Goal: Information Seeking & Learning: Learn about a topic

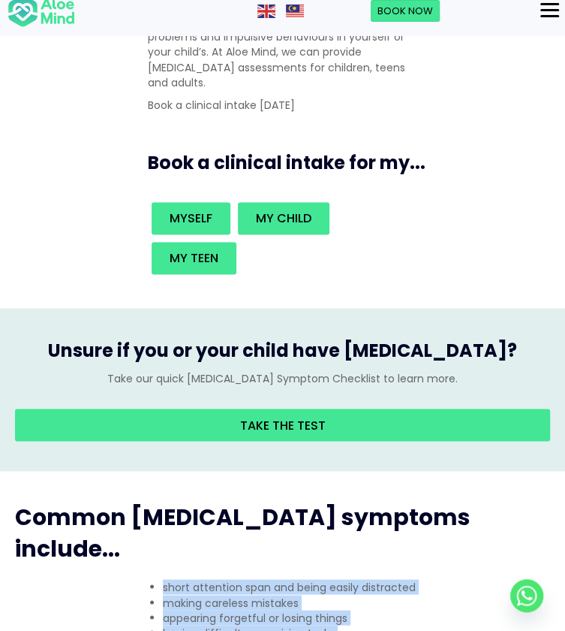
drag, startPoint x: 43, startPoint y: 218, endPoint x: 217, endPoint y: 293, distance: 189.7
click at [217, 579] on ul "short attention span and being easily distracted making careless mistakes appea…" at bounding box center [283, 617] width 300 height 76
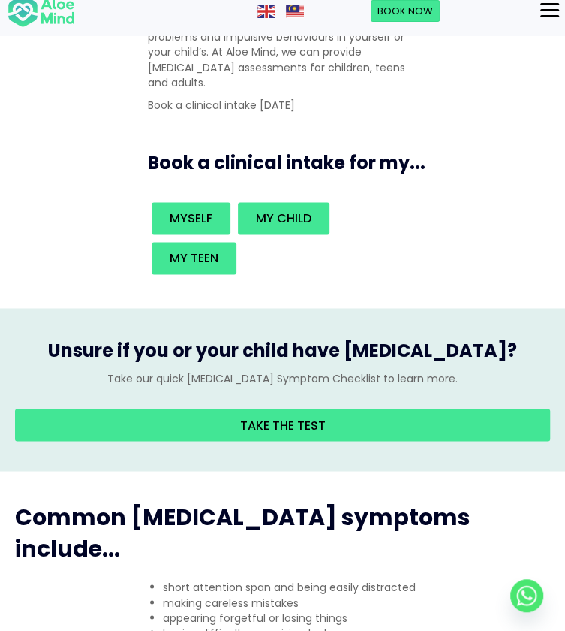
drag, startPoint x: 478, startPoint y: 270, endPoint x: 306, endPoint y: 222, distance: 178.5
drag, startPoint x: 306, startPoint y: 222, endPoint x: 484, endPoint y: 270, distance: 184.1
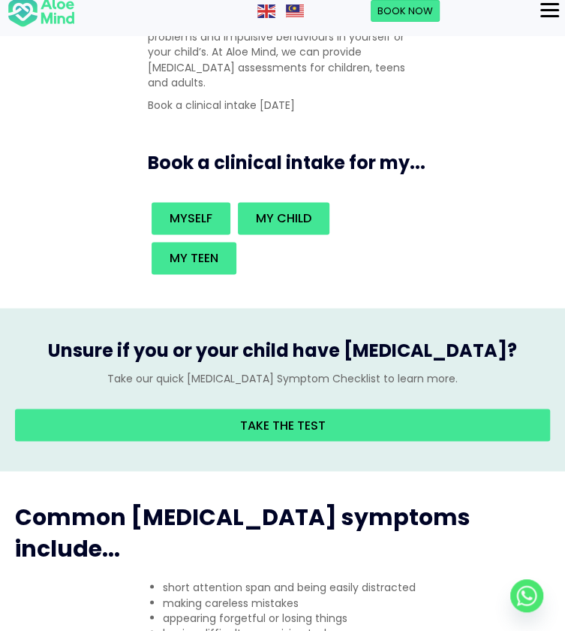
drag, startPoint x: 484, startPoint y: 270, endPoint x: 312, endPoint y: 249, distance: 172.5
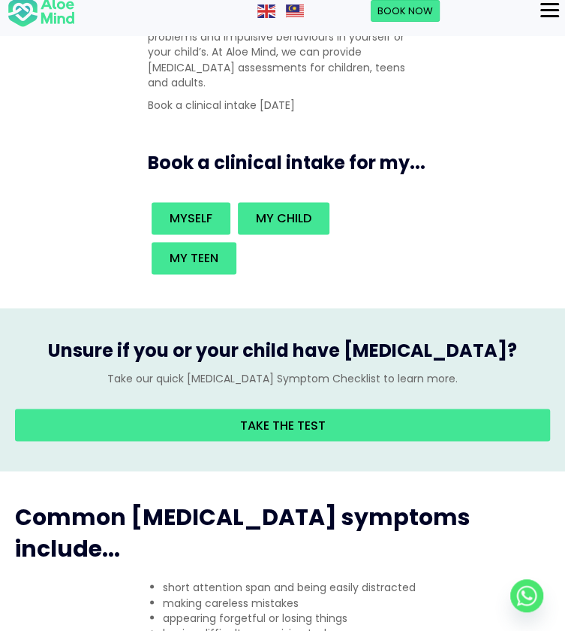
click at [324, 471] on div "Common [MEDICAL_DATA] symptoms include... short attention span and being easily…" at bounding box center [282, 609] width 565 height 276
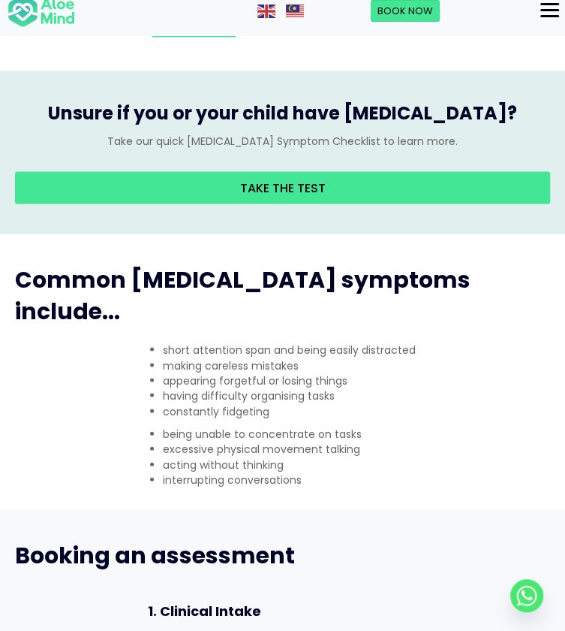
scroll to position [894, 0]
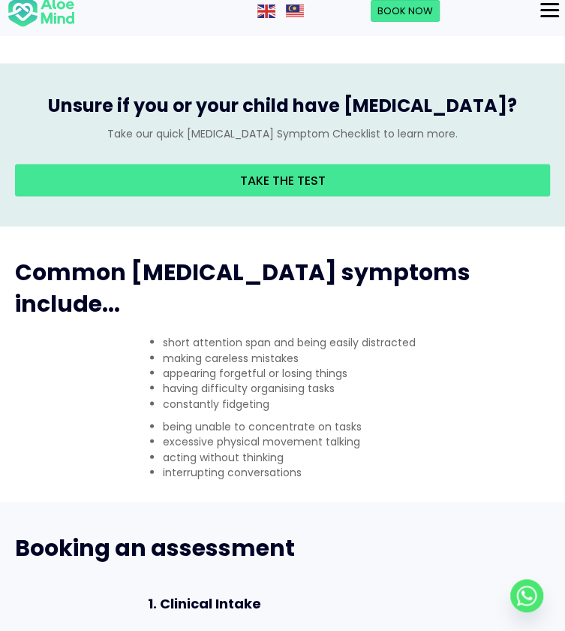
drag, startPoint x: 203, startPoint y: 169, endPoint x: 357, endPoint y: 270, distance: 184.3
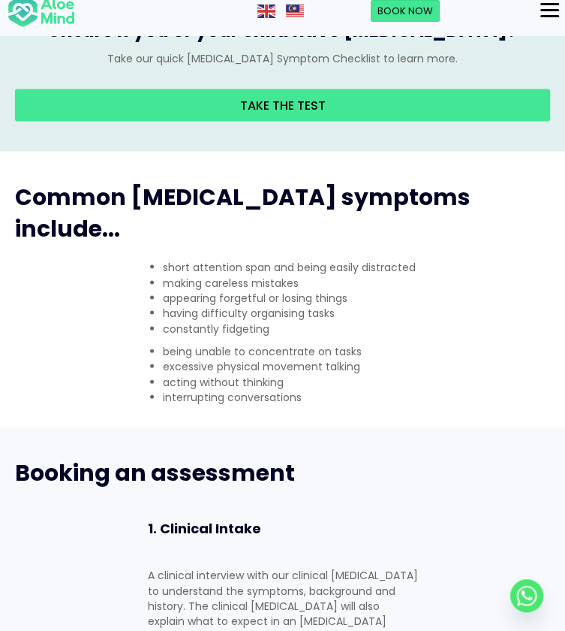
scroll to position [988, 0]
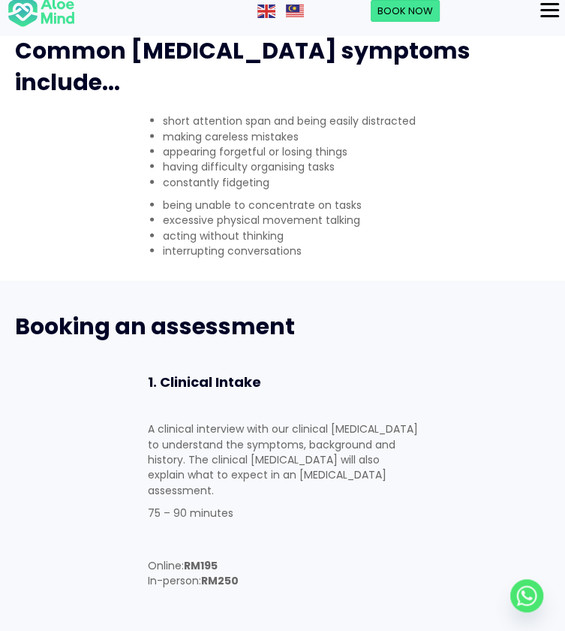
scroll to position [1117, 0]
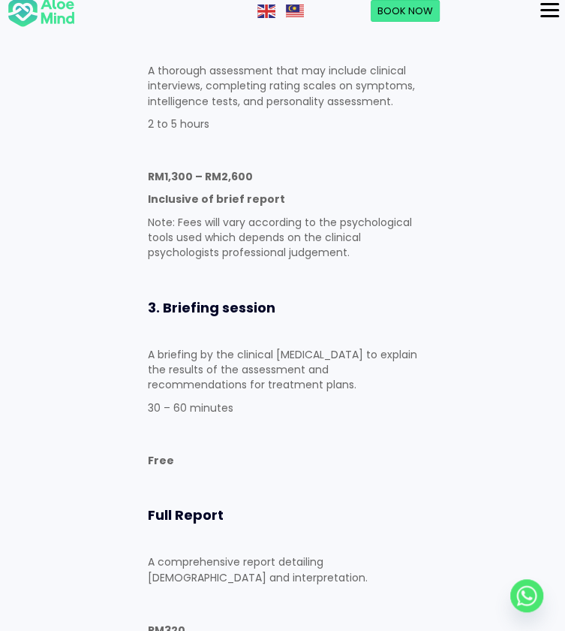
scroll to position [1735, 0]
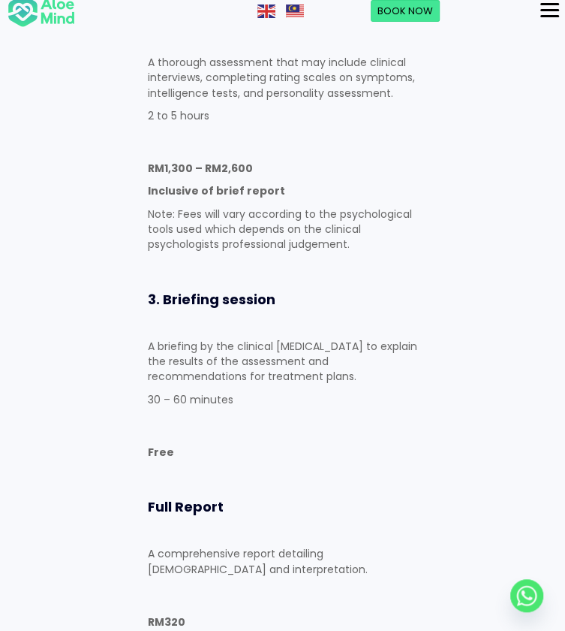
click at [0, 0] on div "Menu" at bounding box center [0, 0] width 0 height 0
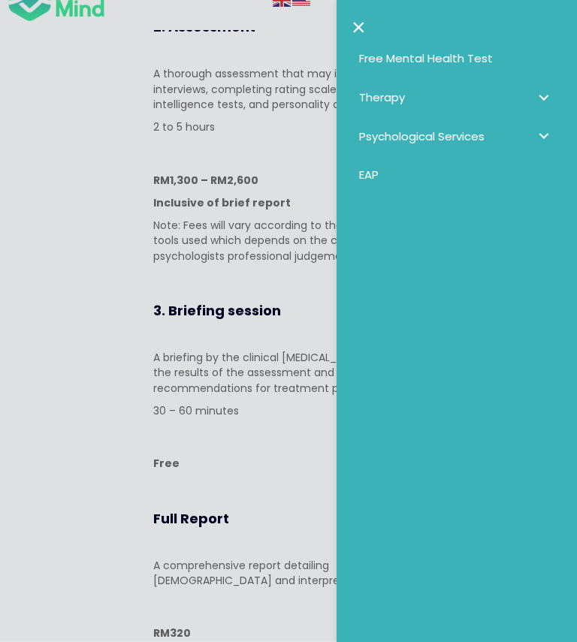
click at [458, 137] on span "Psychological Services" at bounding box center [421, 136] width 125 height 16
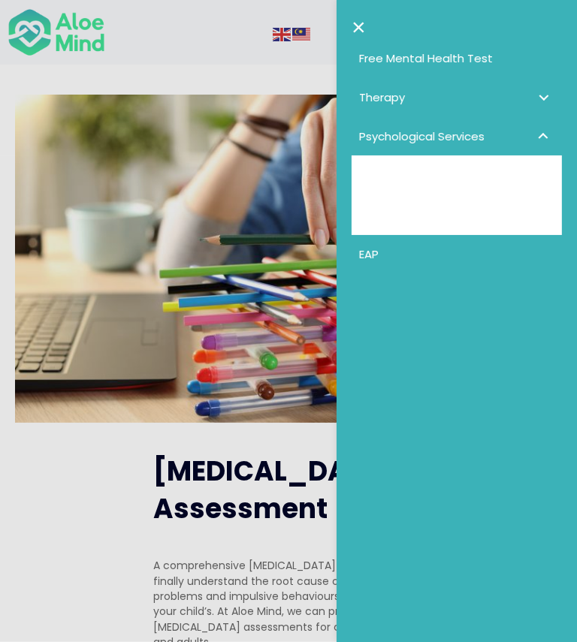
click at [194, 182] on div at bounding box center [288, 321] width 577 height 642
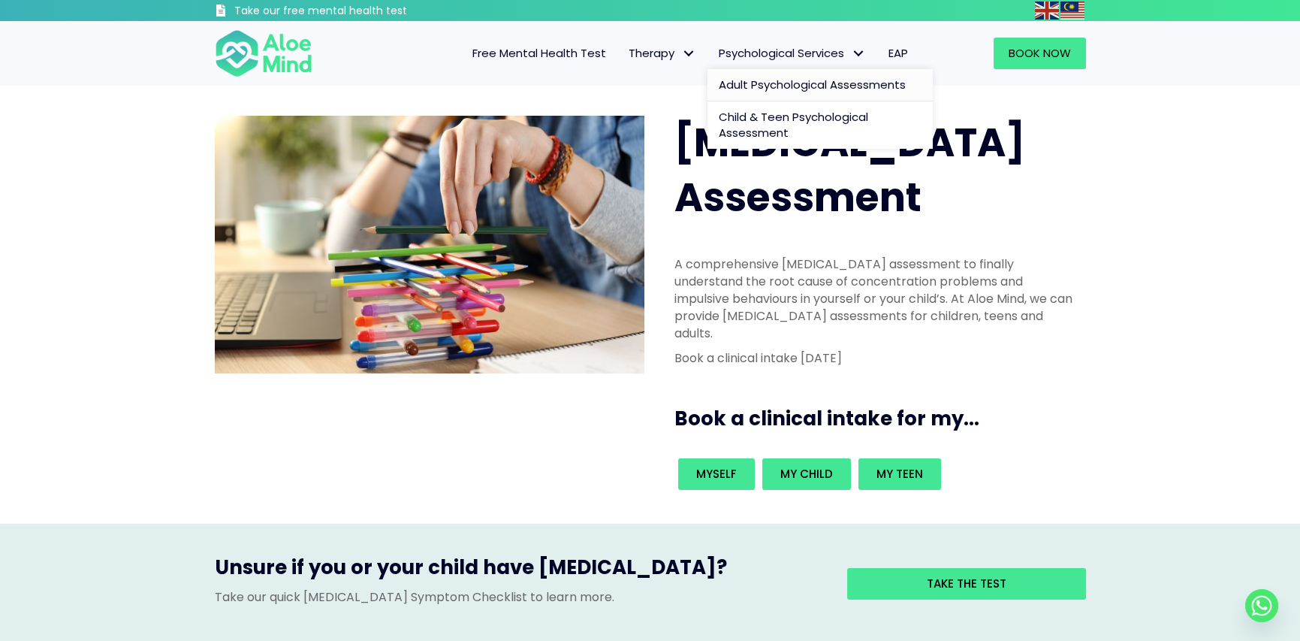
click at [565, 91] on span "Adult Psychological Assessments" at bounding box center [812, 85] width 187 height 16
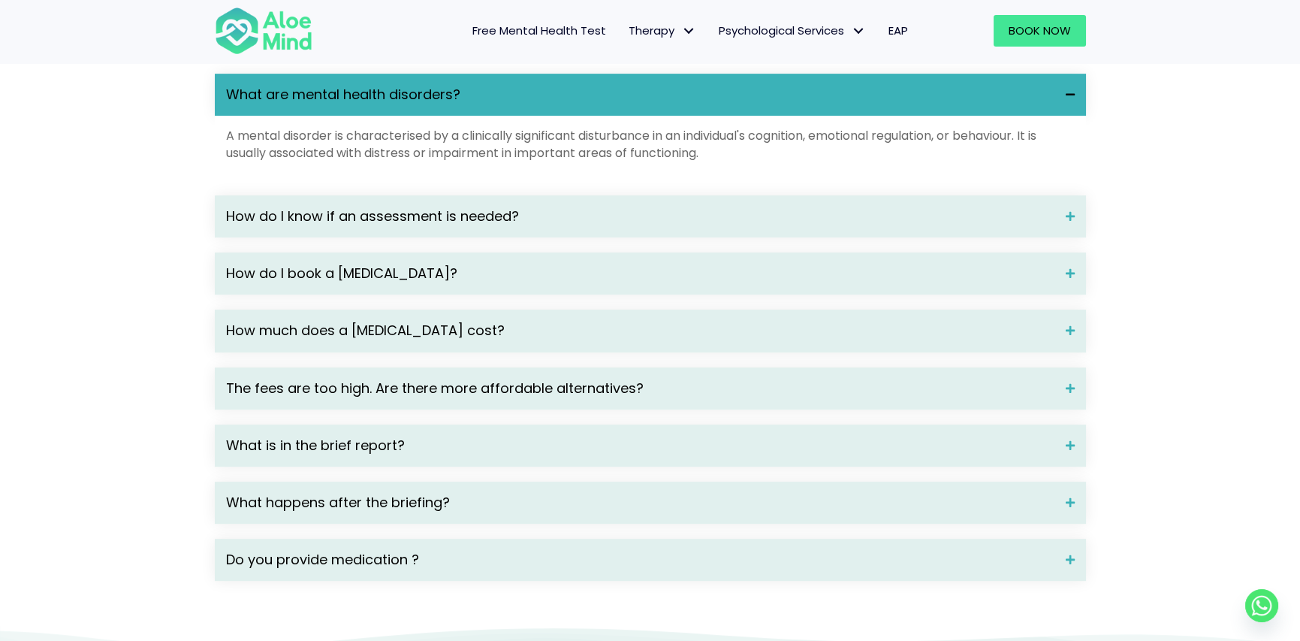
scroll to position [2033, 0]
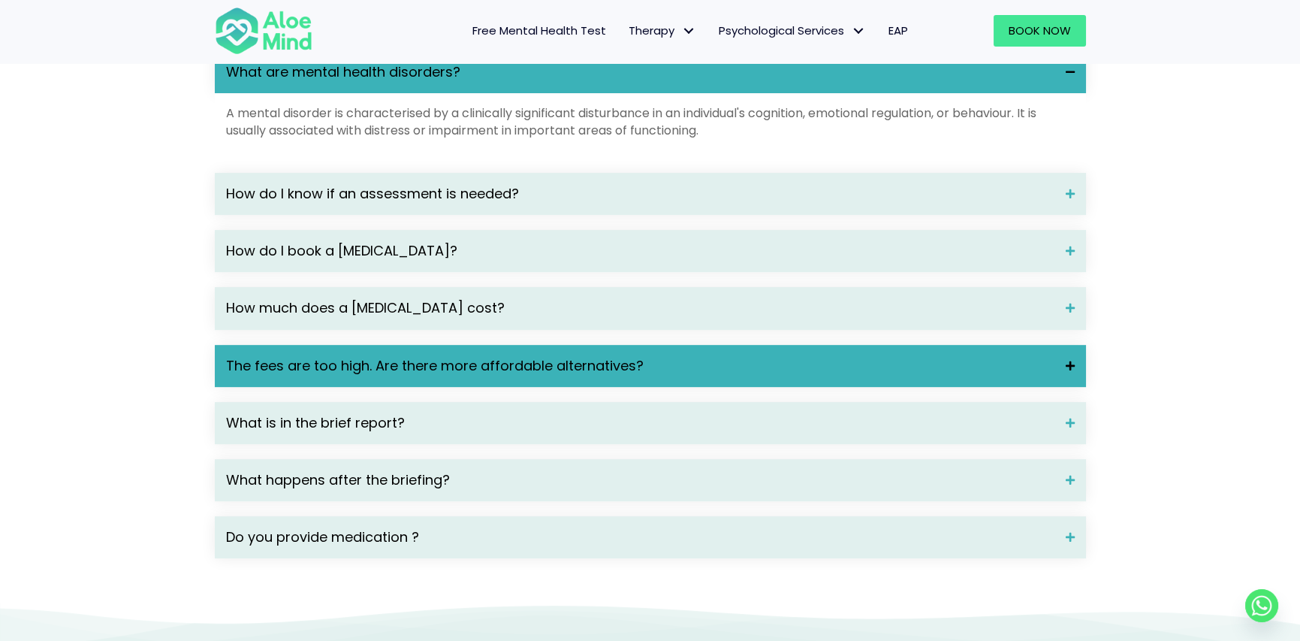
click at [619, 375] on span "The fees are too high. Are there more affordable alternatives?" at bounding box center [640, 366] width 828 height 20
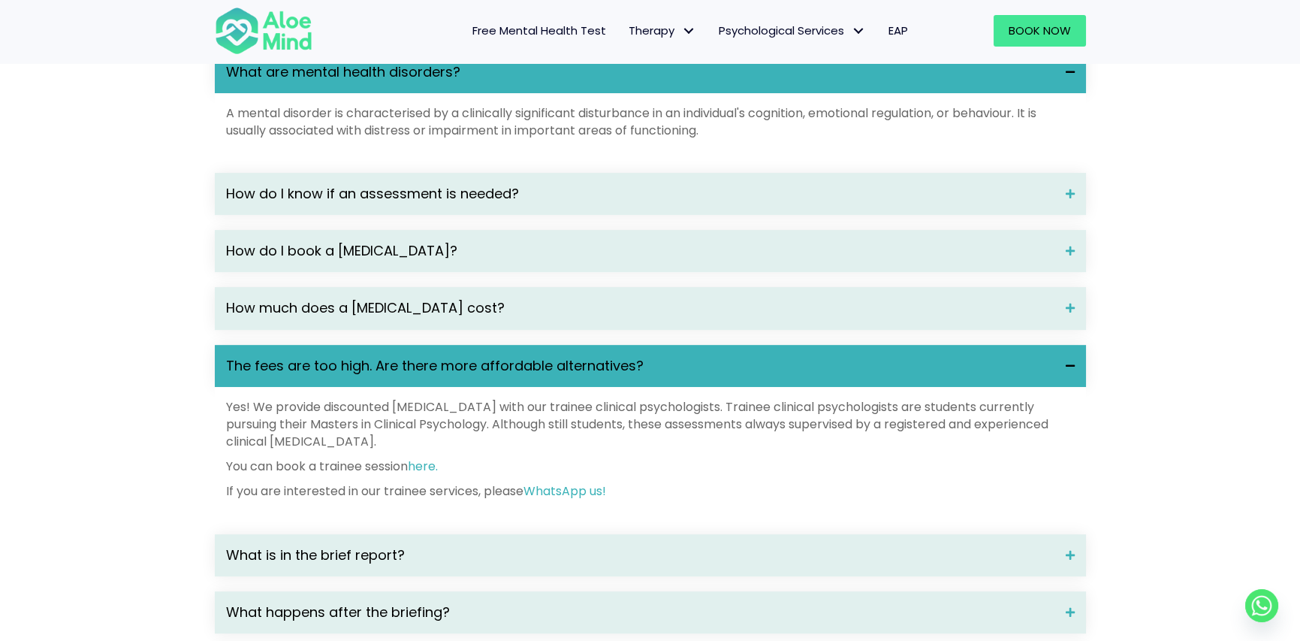
click at [616, 445] on p "Yes! We provide discounted psychological assessment with our trainee clinical p…" at bounding box center [650, 424] width 849 height 53
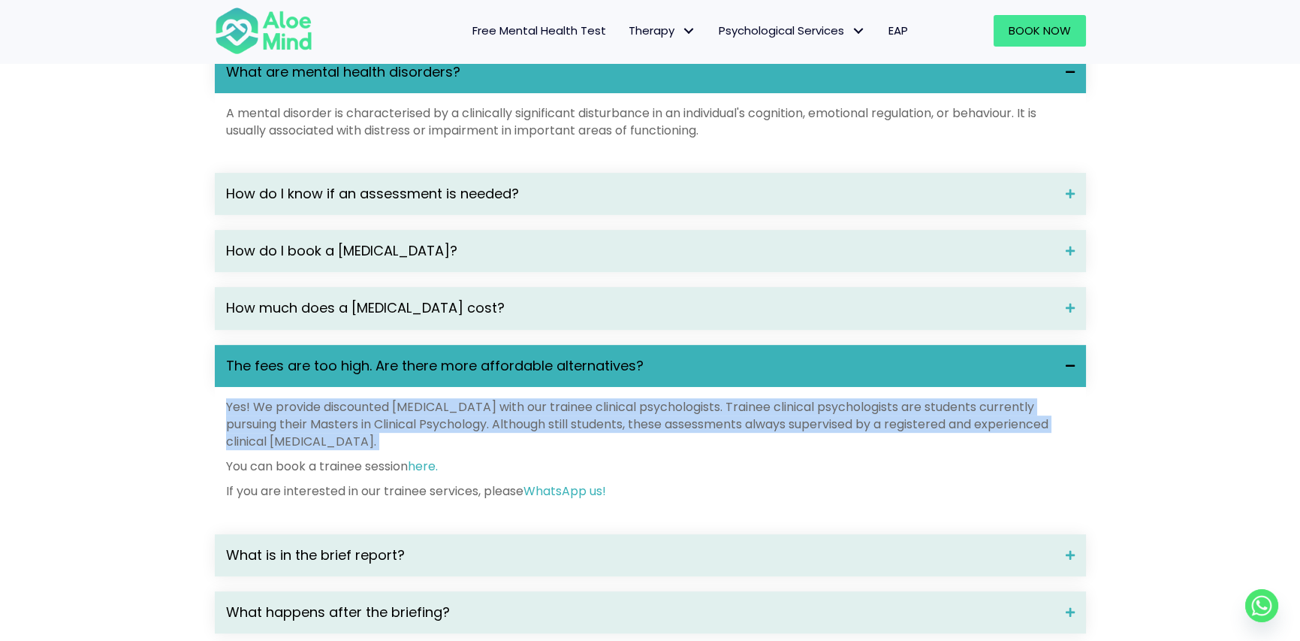
click at [616, 445] on p "Yes! We provide discounted psychological assessment with our trainee clinical p…" at bounding box center [650, 424] width 849 height 53
click at [571, 451] on p "Yes! We provide discounted psychological assessment with our trainee clinical p…" at bounding box center [650, 424] width 849 height 53
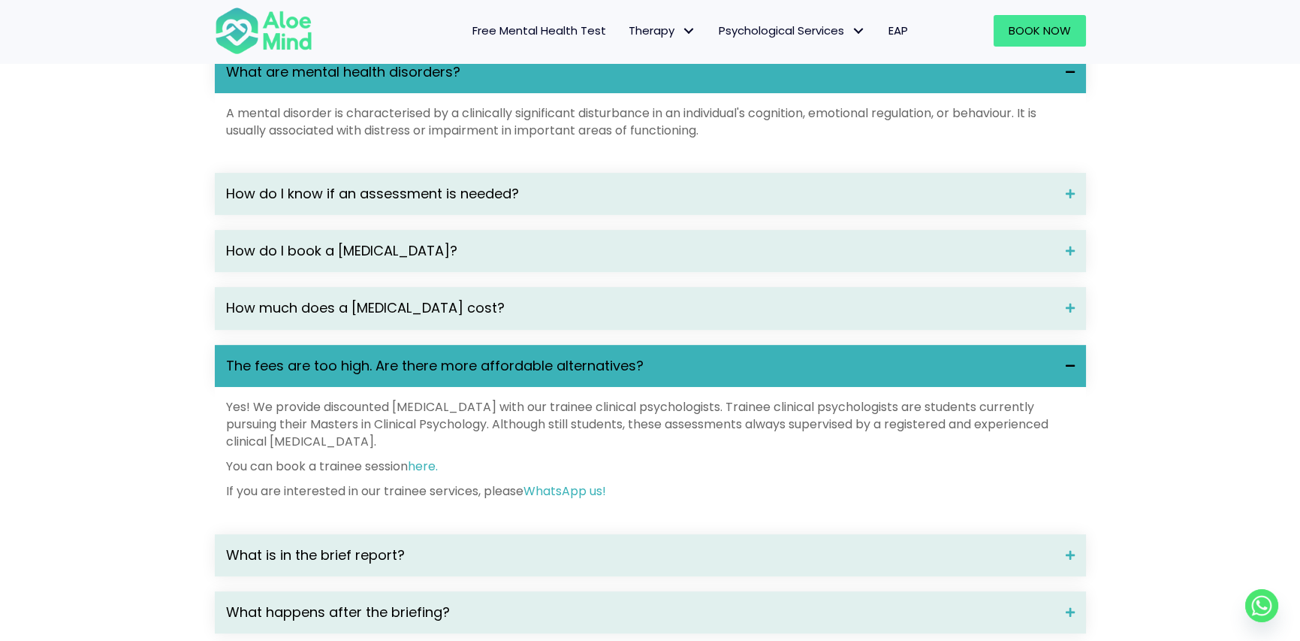
click at [571, 451] on p "Yes! We provide discounted psychological assessment with our trainee clinical p…" at bounding box center [650, 424] width 849 height 53
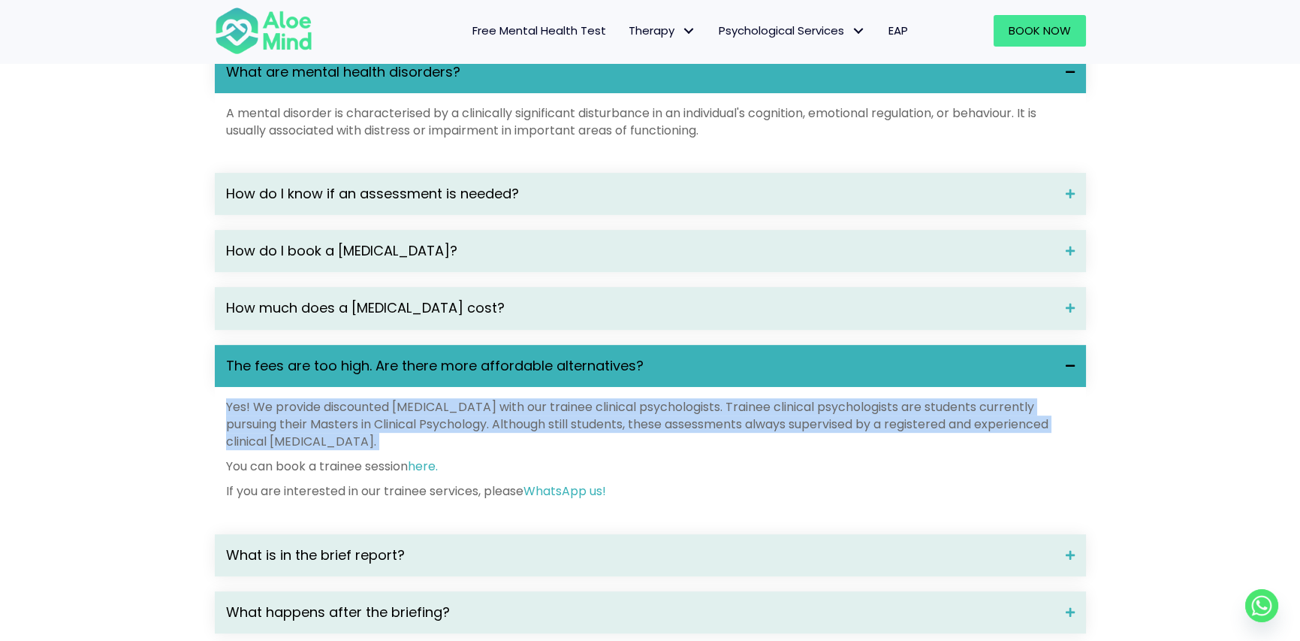
click at [571, 451] on p "Yes! We provide discounted psychological assessment with our trainee clinical p…" at bounding box center [650, 424] width 849 height 53
click at [431, 475] on link "here." at bounding box center [423, 465] width 30 height 17
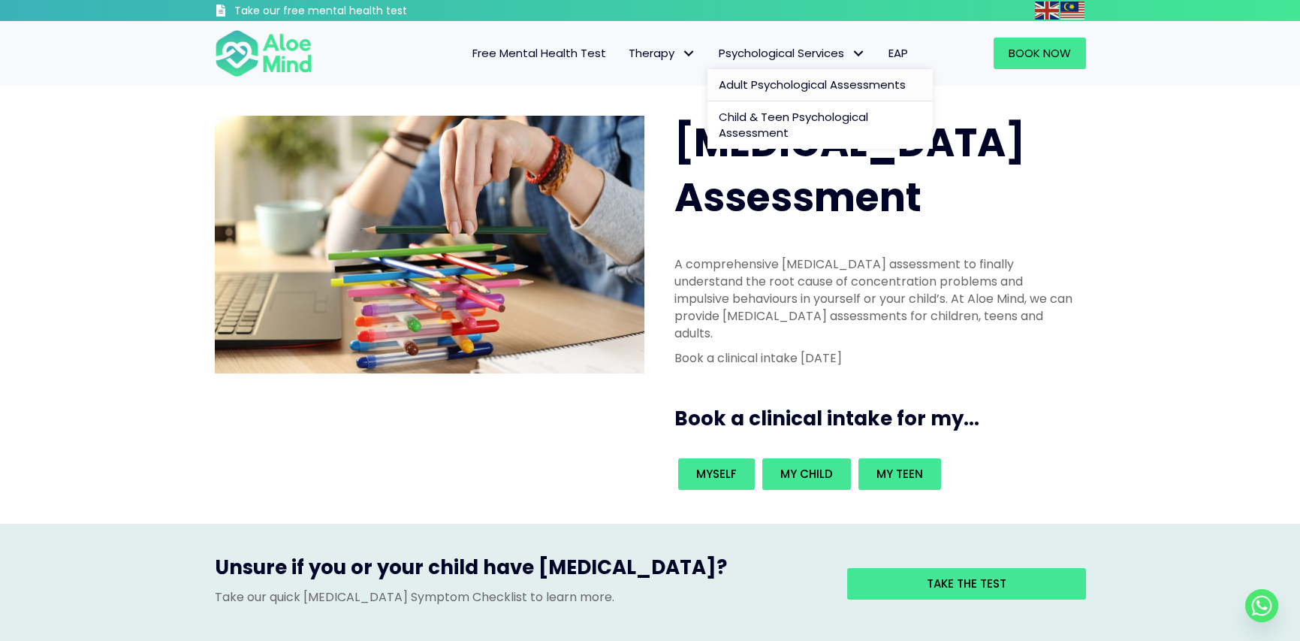
click at [804, 87] on span "Adult Psychological Assessments" at bounding box center [812, 85] width 187 height 16
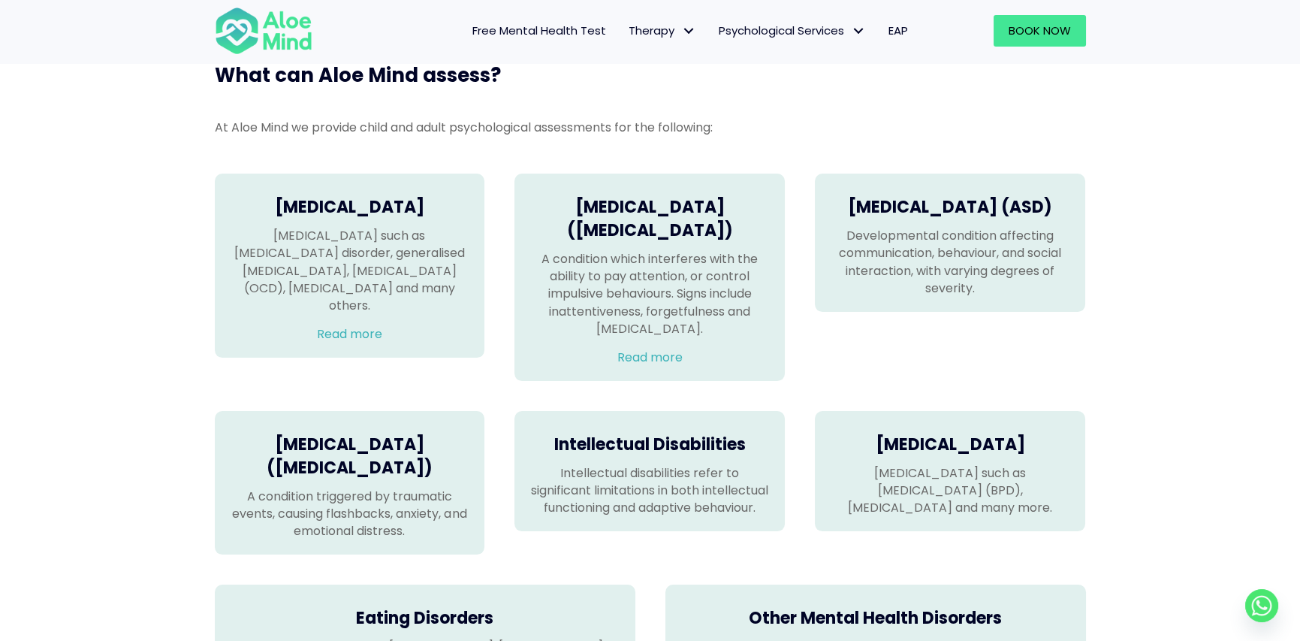
scroll to position [951, 0]
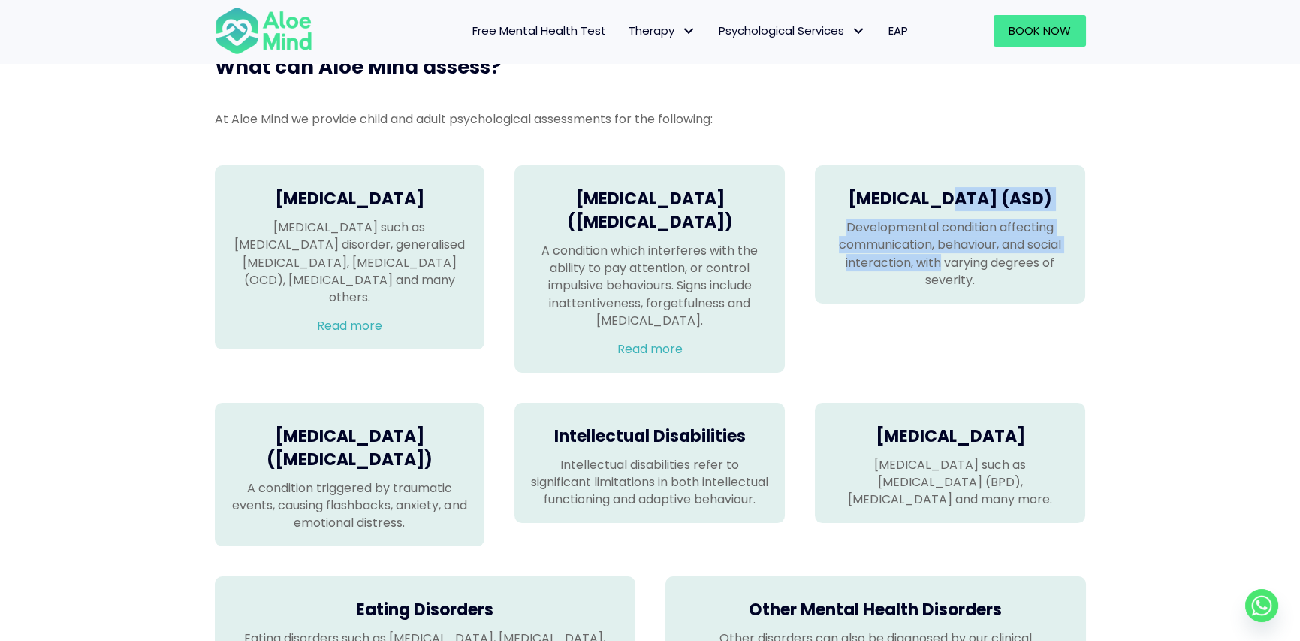
drag, startPoint x: 937, startPoint y: 291, endPoint x: 933, endPoint y: 196, distance: 95.5
click at [933, 196] on div "Autism Spectrum Disorder (ASD) Developmental condition affecting communication,…" at bounding box center [950, 234] width 270 height 138
click at [933, 196] on h4 "Autism Spectrum Disorder (ASD)" at bounding box center [950, 199] width 240 height 23
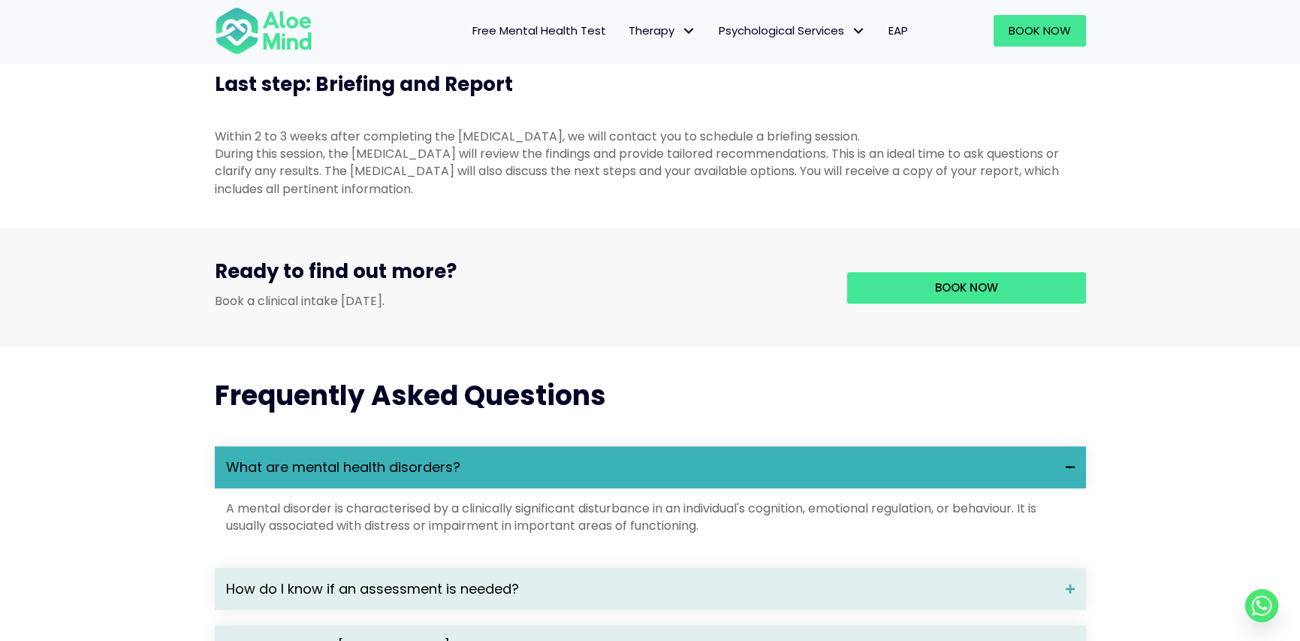
scroll to position [1637, 0]
click at [587, 184] on div "During this session, the psychologist will review the findings and provide tail…" at bounding box center [650, 172] width 871 height 53
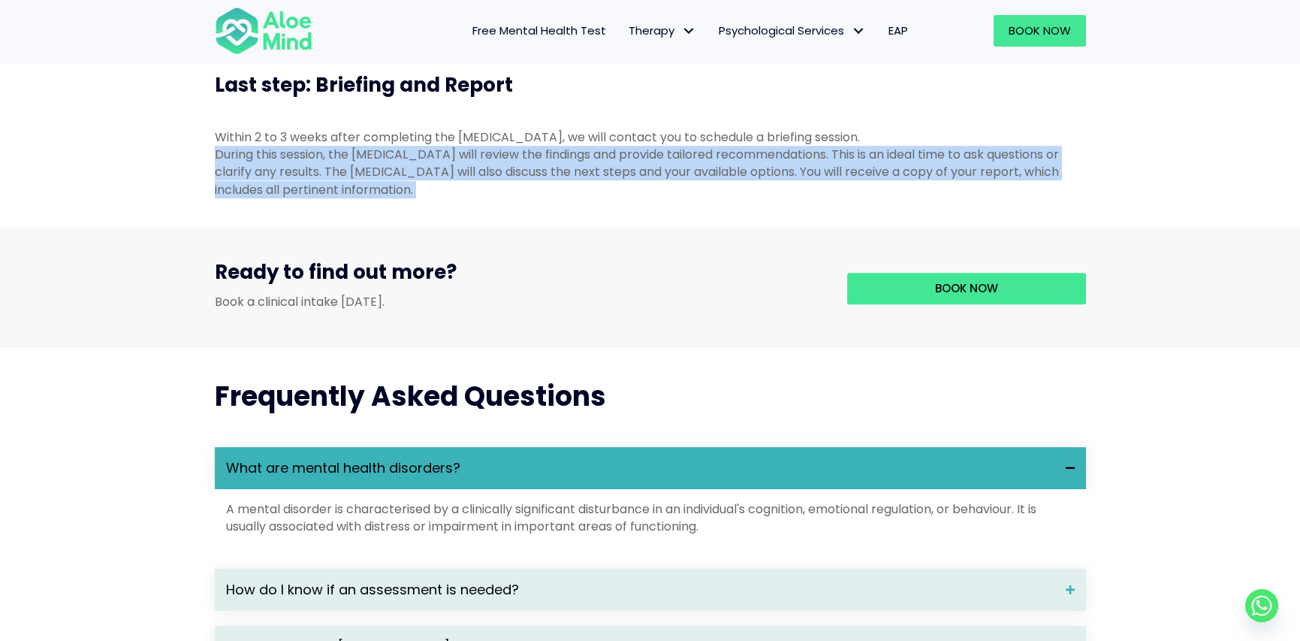
click at [587, 184] on div "During this session, the psychologist will review the findings and provide tail…" at bounding box center [650, 172] width 871 height 53
click at [592, 198] on div "During this session, the psychologist will review the findings and provide tail…" at bounding box center [650, 172] width 871 height 53
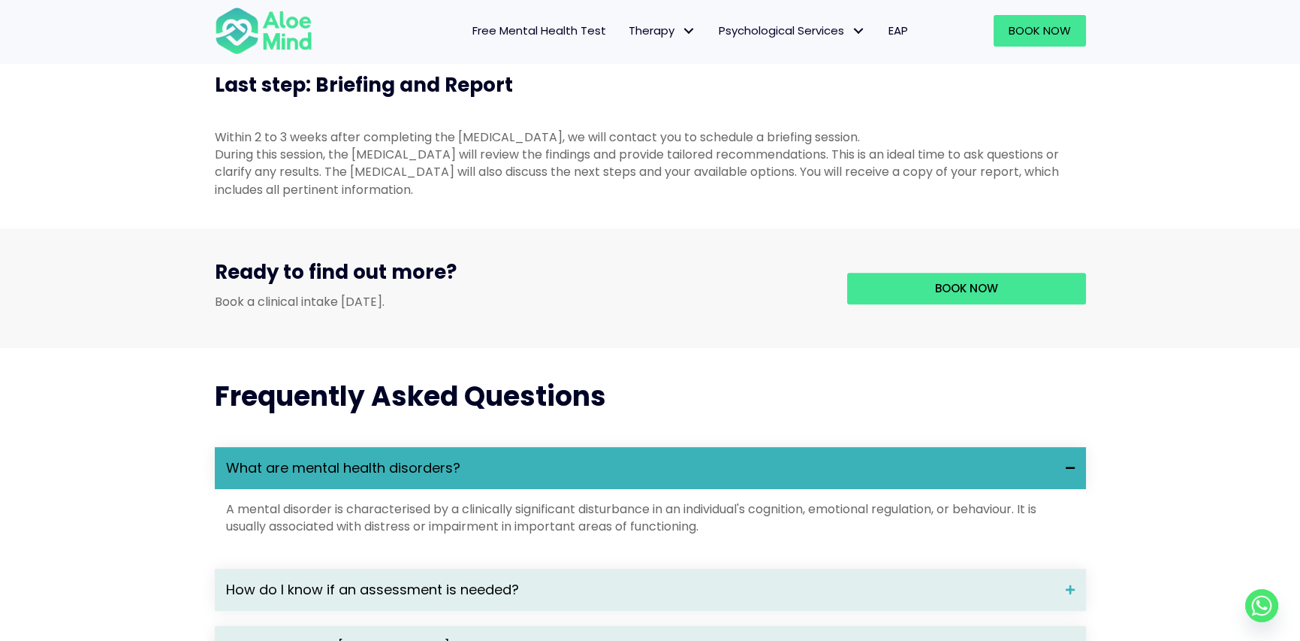
click at [592, 198] on div "During this session, the psychologist will review the findings and provide tail…" at bounding box center [650, 172] width 871 height 53
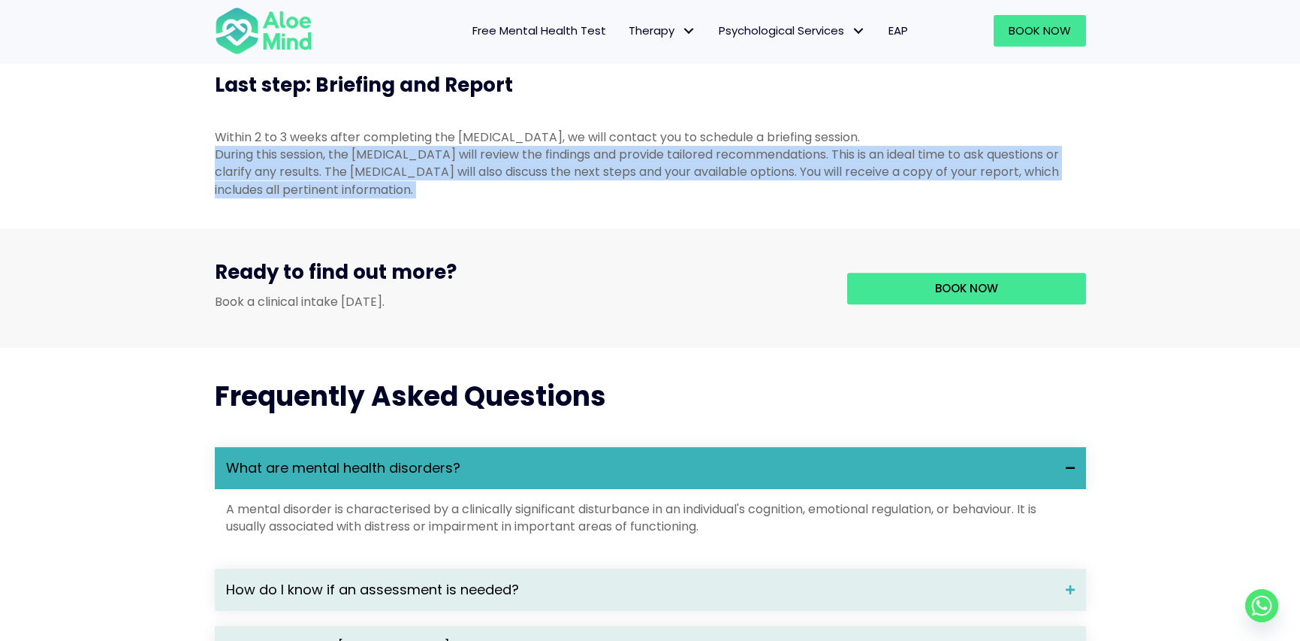
click at [592, 198] on div "During this session, the psychologist will review the findings and provide tail…" at bounding box center [650, 172] width 871 height 53
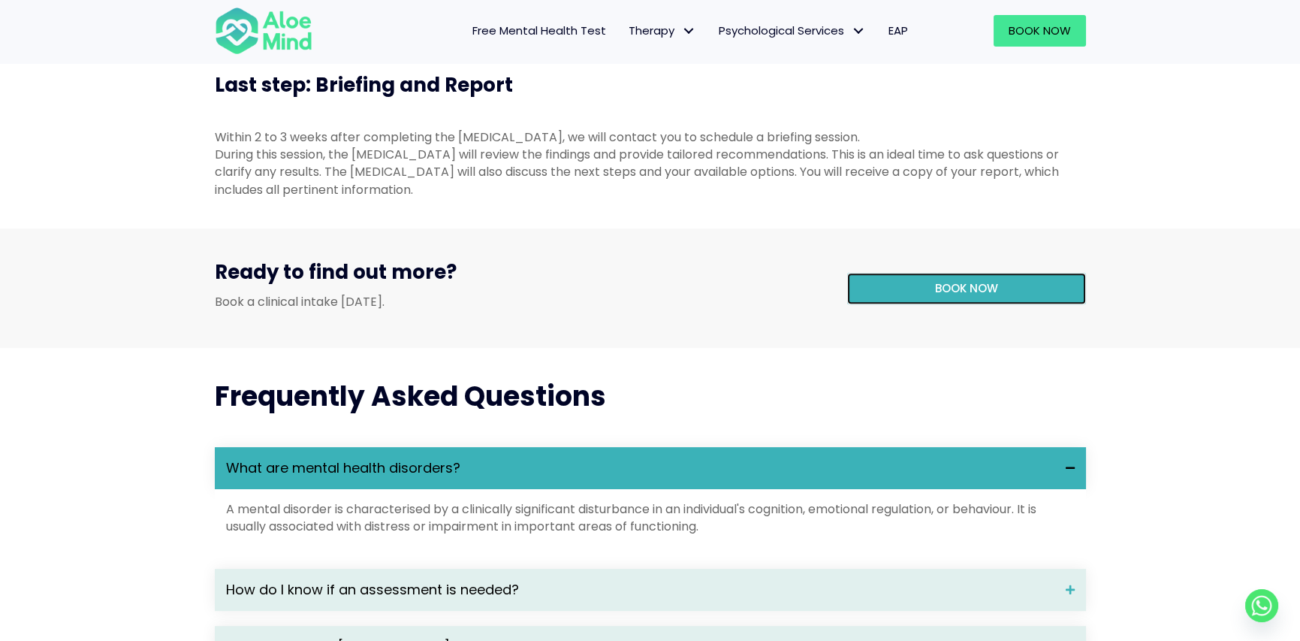
click at [882, 304] on link "Book now" at bounding box center [966, 289] width 239 height 32
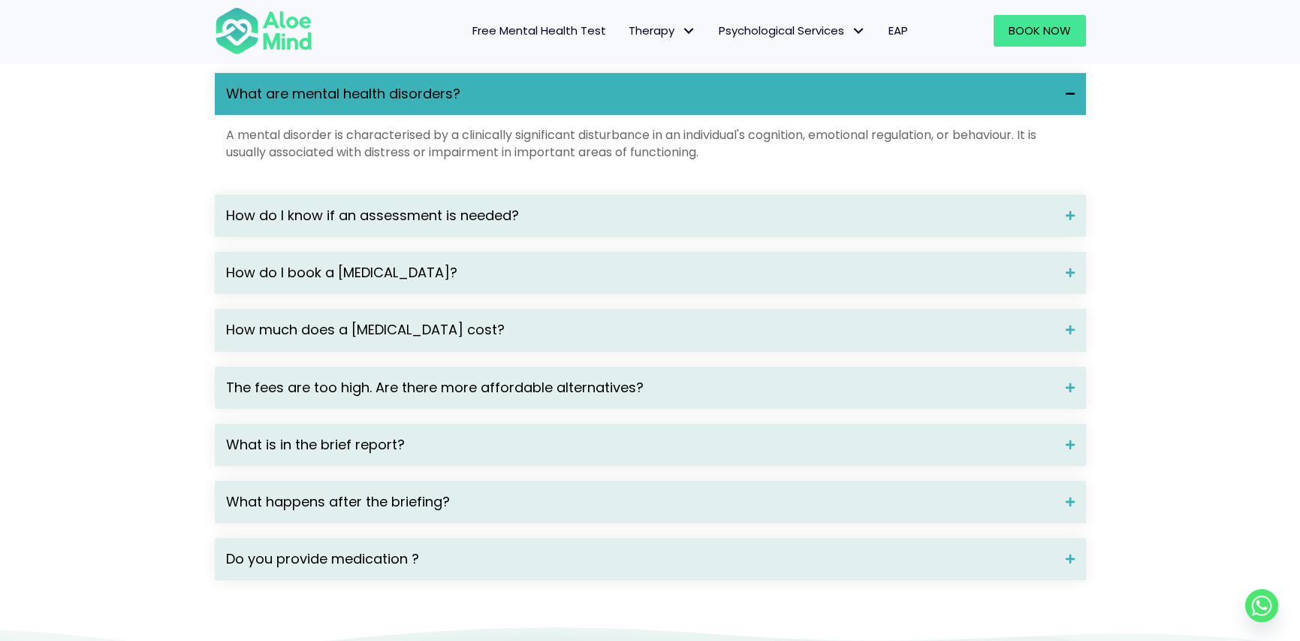
scroll to position [2013, 0]
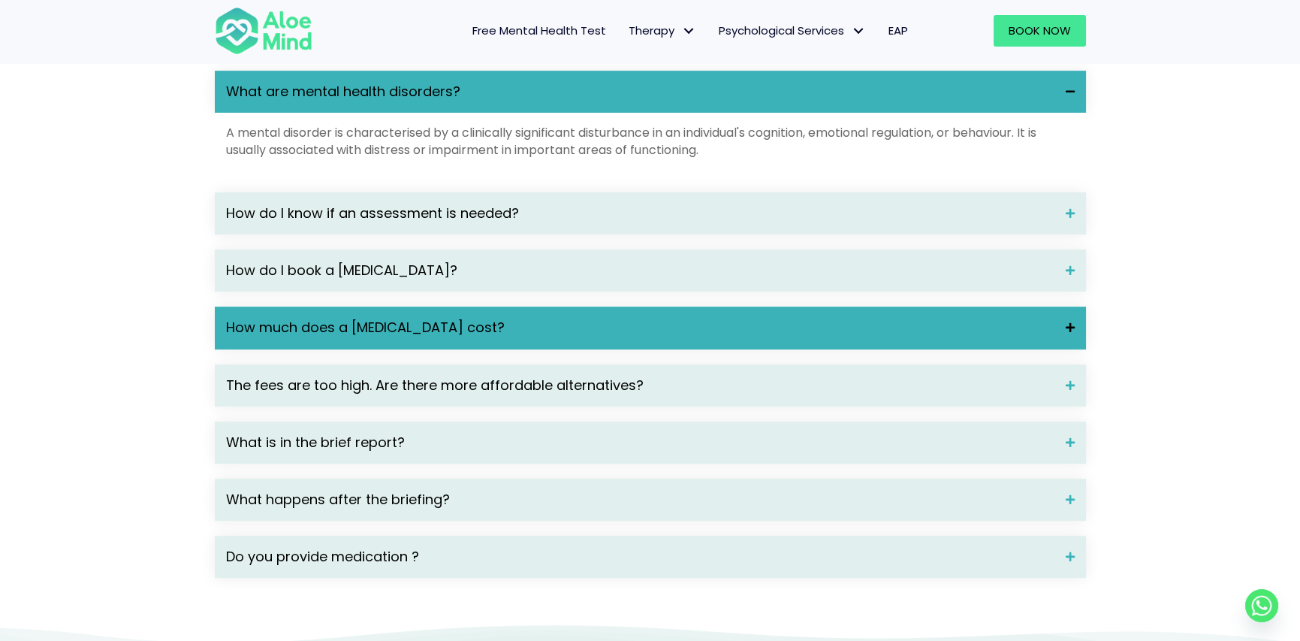
click at [779, 337] on span "How much does a psychological assessment cost?" at bounding box center [640, 328] width 828 height 20
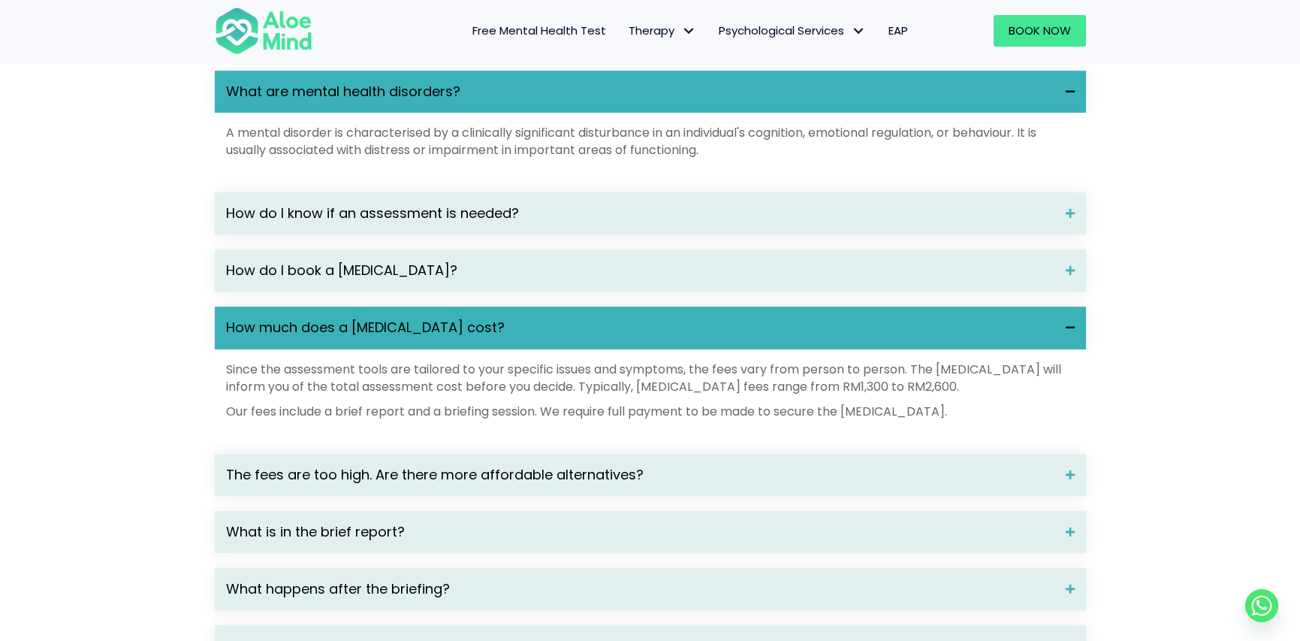
click at [682, 395] on p "Since the assessment tools are tailored to your specific issues and symptoms, t…" at bounding box center [650, 377] width 849 height 35
drag, startPoint x: 580, startPoint y: 405, endPoint x: 1026, endPoint y: 409, distance: 446.1
click at [1026, 395] on p "Since the assessment tools are tailored to your specific issues and symptoms, t…" at bounding box center [650, 377] width 849 height 35
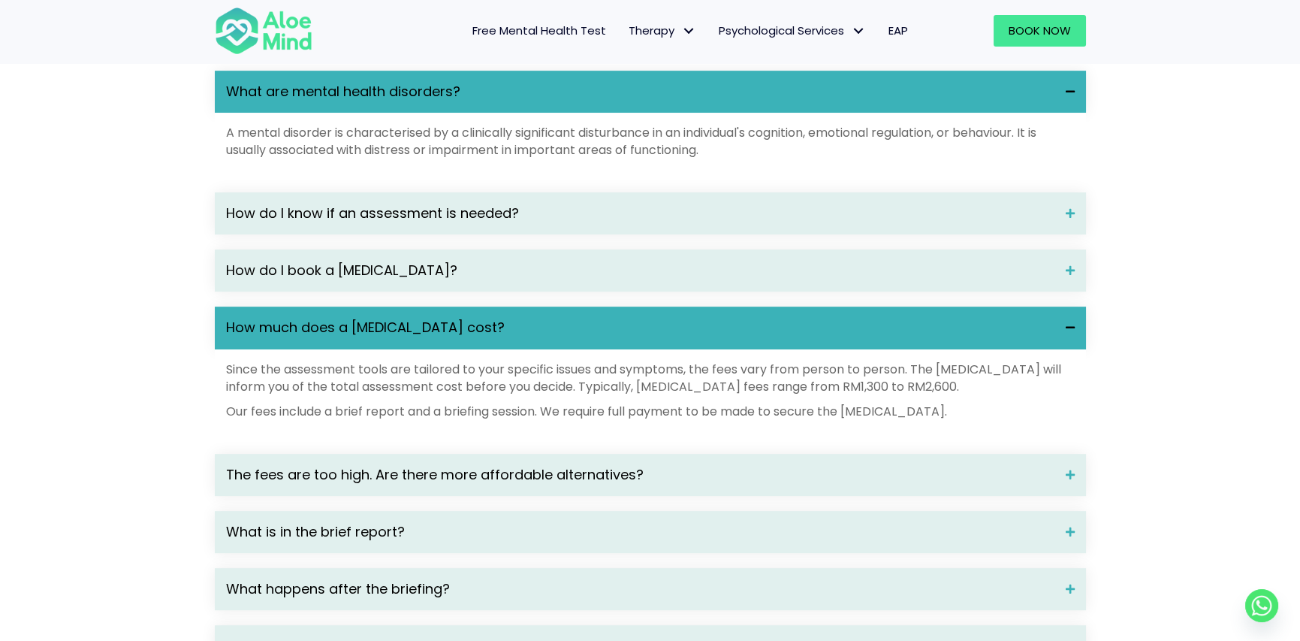
click at [1026, 395] on p "Since the assessment tools are tailored to your specific issues and symptoms, t…" at bounding box center [650, 377] width 849 height 35
drag, startPoint x: 1026, startPoint y: 409, endPoint x: 583, endPoint y: 405, distance: 443.1
click at [583, 395] on p "Since the assessment tools are tailored to your specific issues and symptoms, t…" at bounding box center [650, 377] width 849 height 35
drag, startPoint x: 583, startPoint y: 405, endPoint x: 1017, endPoint y: 410, distance: 434.1
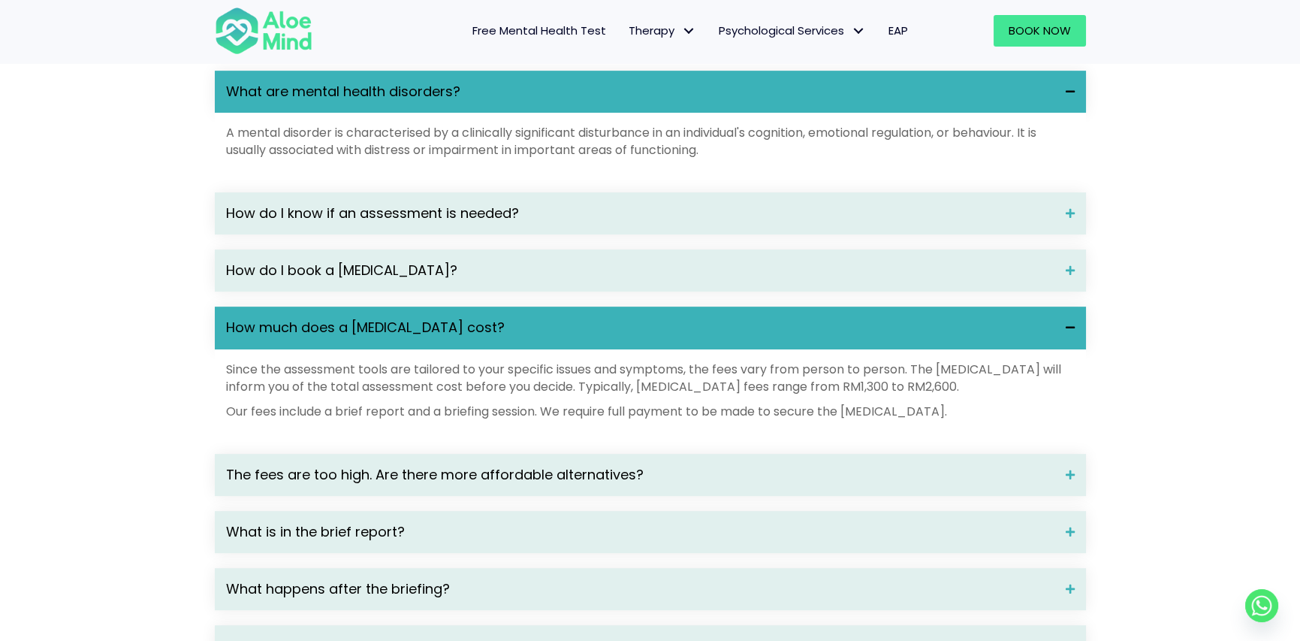
click at [1017, 395] on p "Since the assessment tools are tailored to your specific issues and symptoms, t…" at bounding box center [650, 377] width 849 height 35
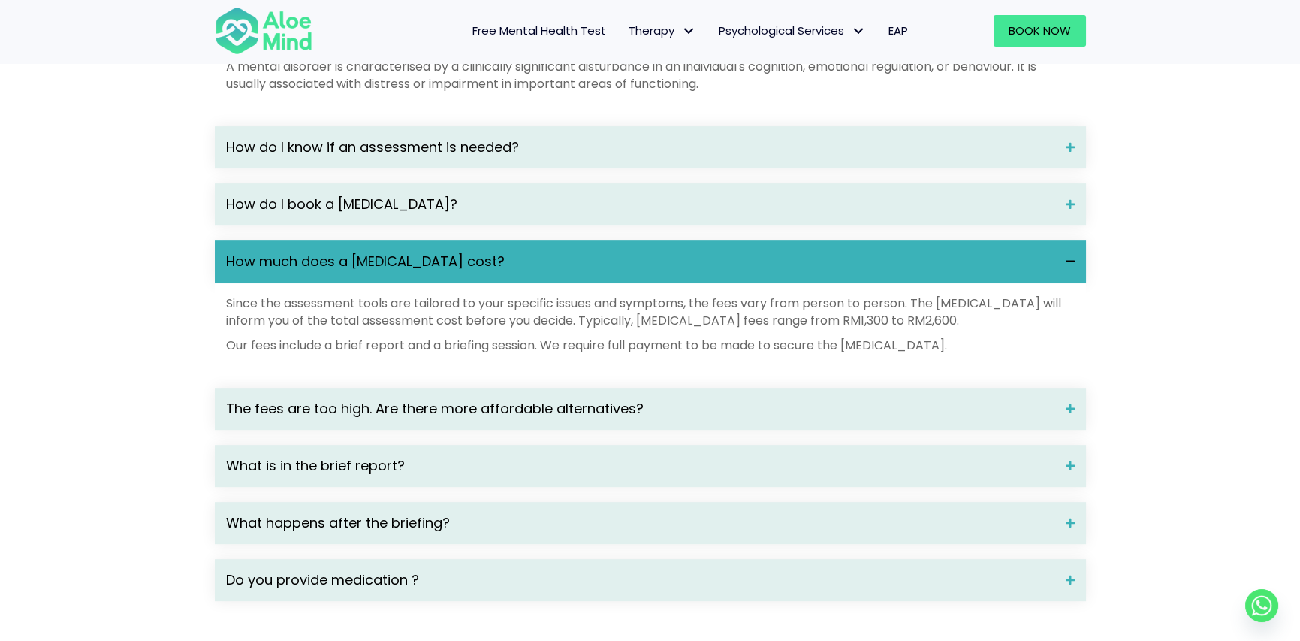
scroll to position [2080, 0]
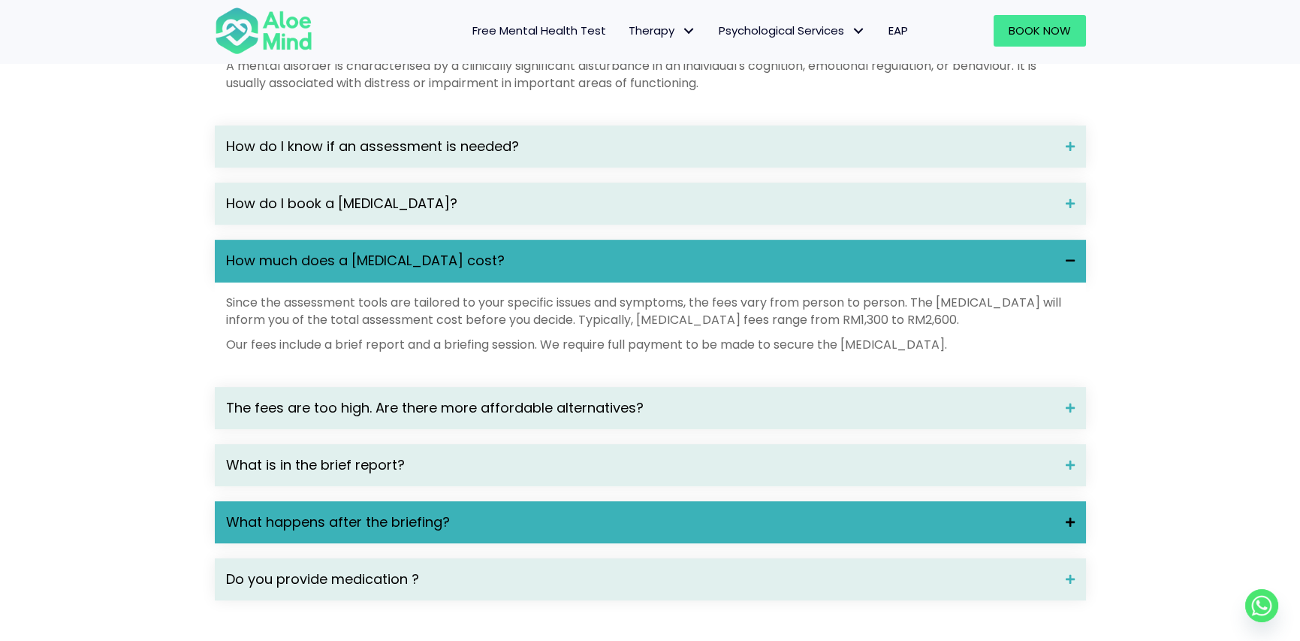
click at [1069, 543] on div "What happens after the briefing?" at bounding box center [650, 522] width 871 height 42
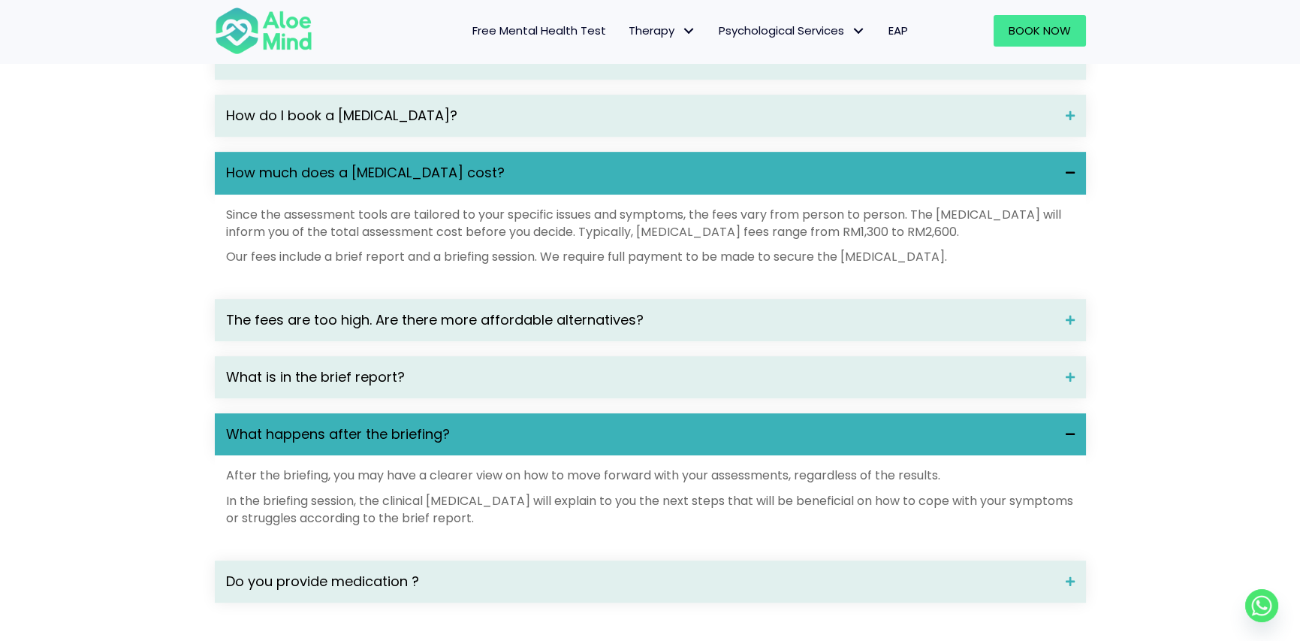
scroll to position [2167, 0]
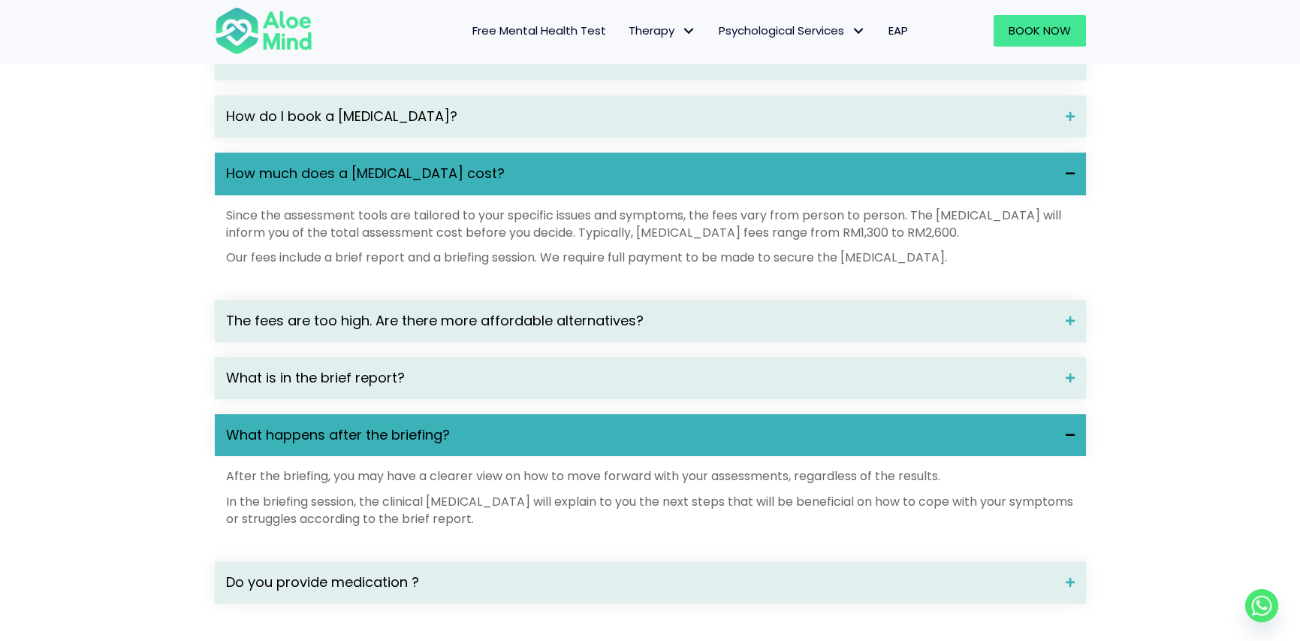
click at [1070, 440] on span at bounding box center [1064, 435] width 20 height 11
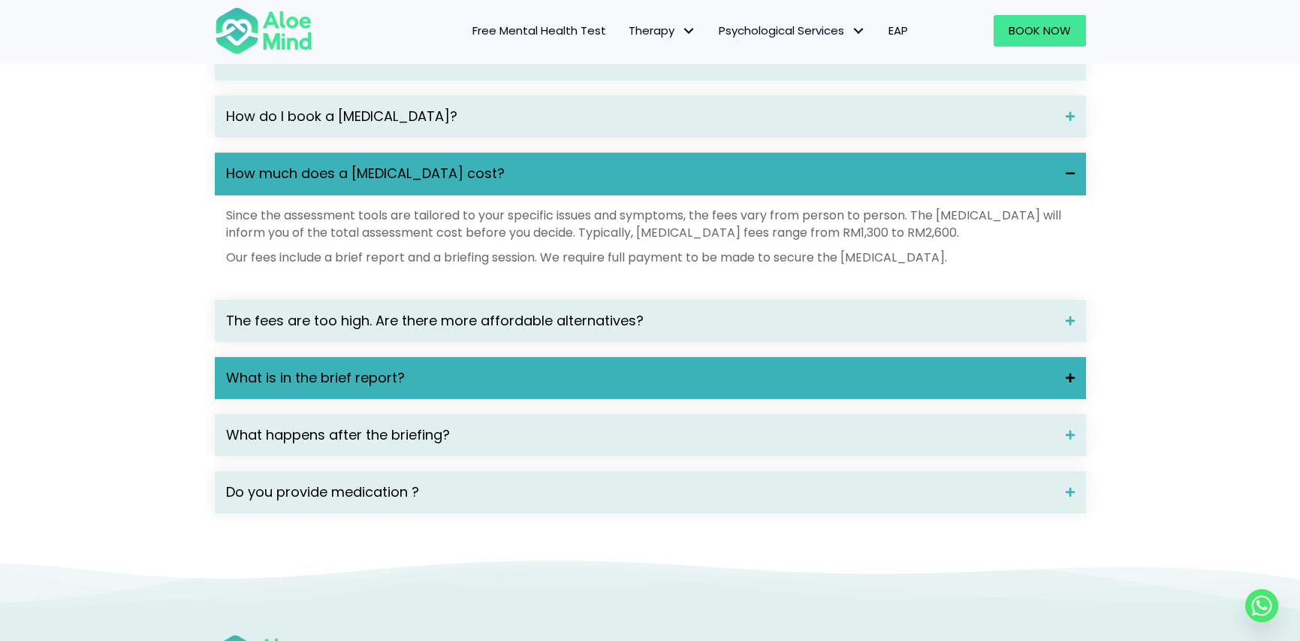
click at [1069, 383] on span at bounding box center [1064, 377] width 20 height 11
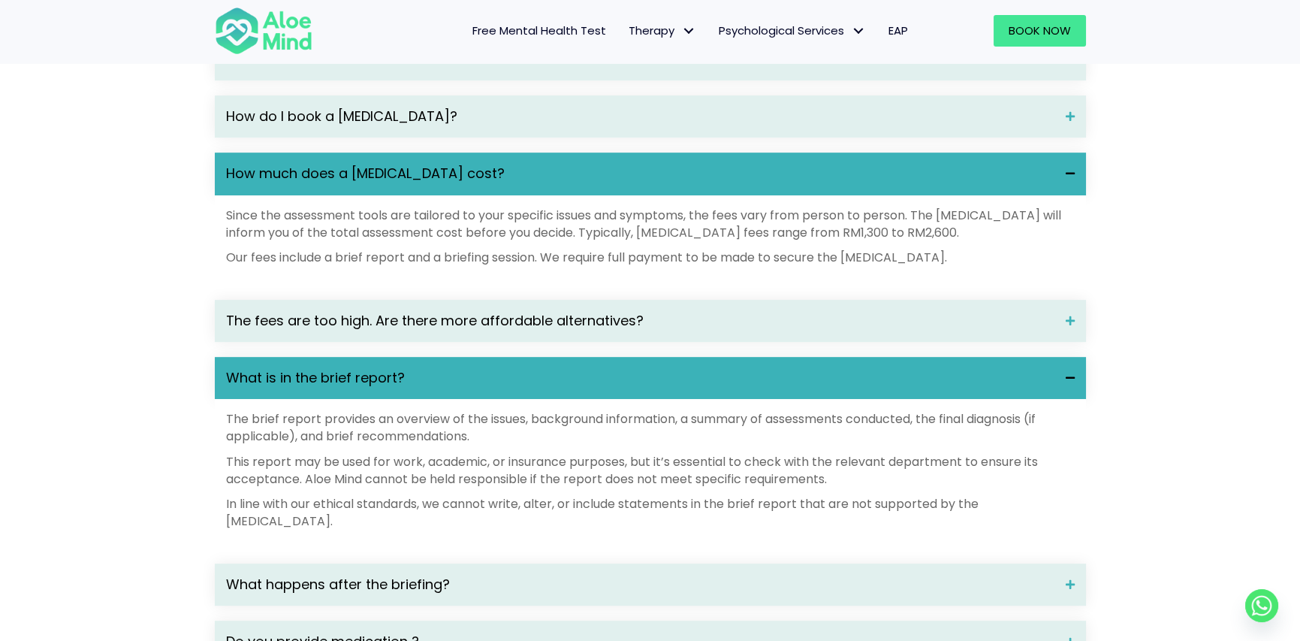
click at [1068, 383] on span at bounding box center [1064, 377] width 20 height 11
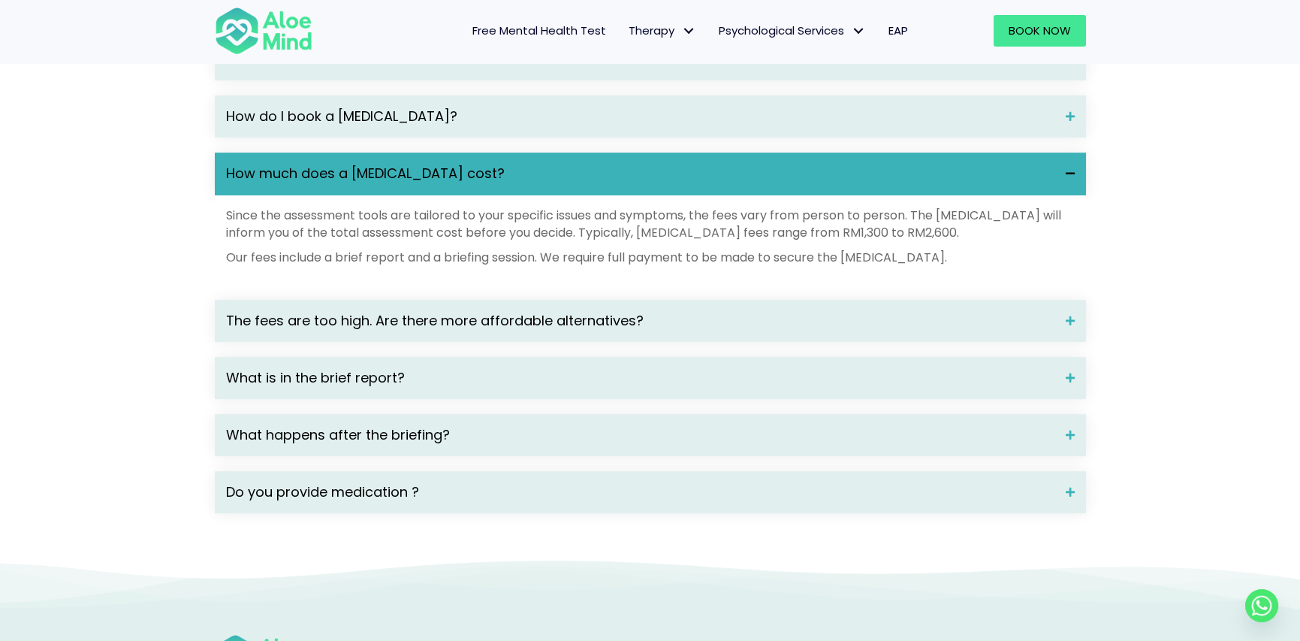
click at [573, 183] on span "How much does a psychological assessment cost?" at bounding box center [640, 174] width 828 height 20
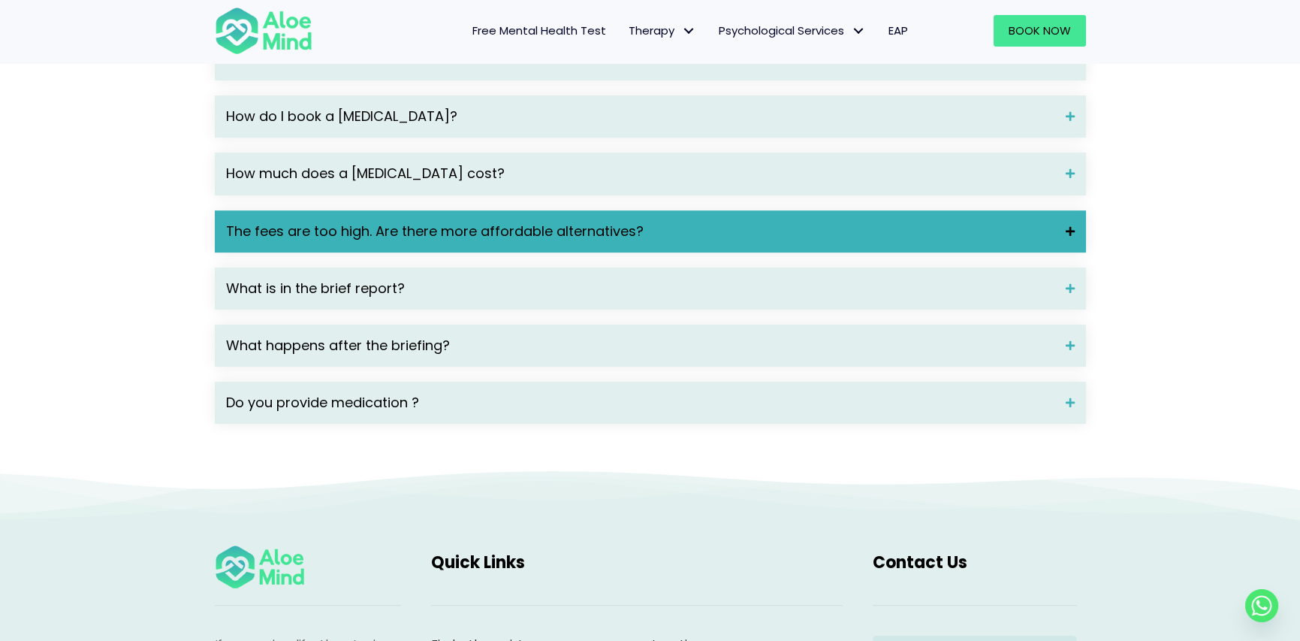
click at [688, 234] on div "The fees are too high. Are there more affordable alternatives?" at bounding box center [650, 231] width 871 height 42
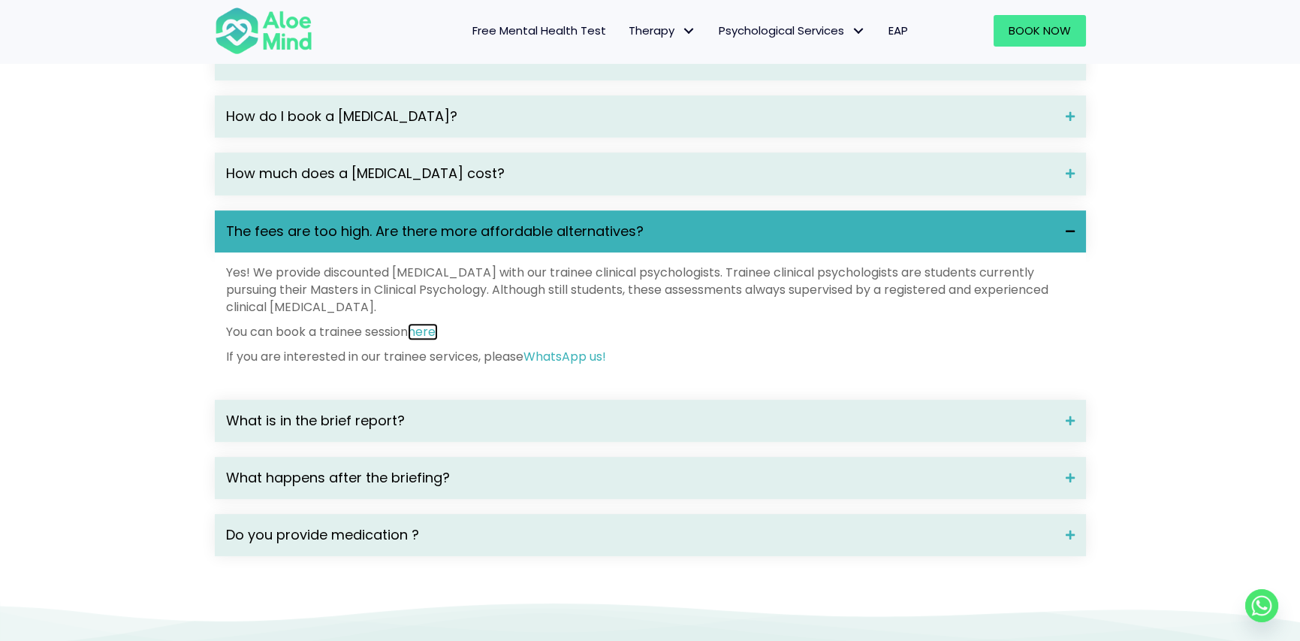
click at [428, 340] on link "here." at bounding box center [423, 331] width 30 height 17
